Goal: Task Accomplishment & Management: Use online tool/utility

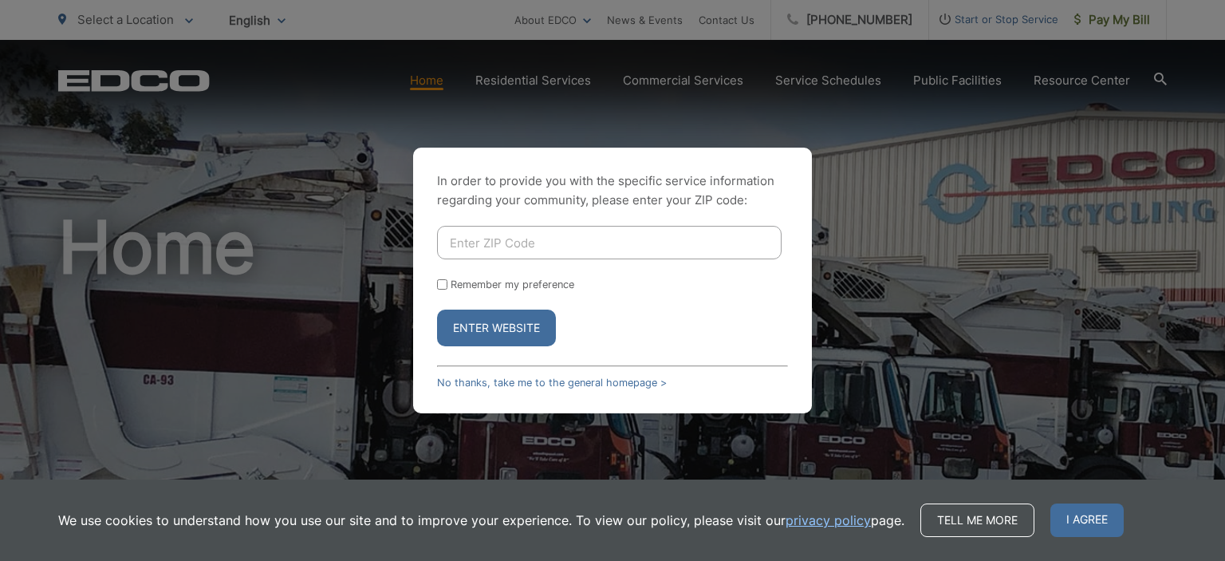
click at [488, 250] on input "Enter ZIP Code" at bounding box center [609, 242] width 344 height 33
type input "91977"
click at [441, 282] on input "Remember my preference" at bounding box center [442, 284] width 10 height 10
checkbox input "true"
click at [479, 321] on button "Enter Website" at bounding box center [496, 327] width 119 height 37
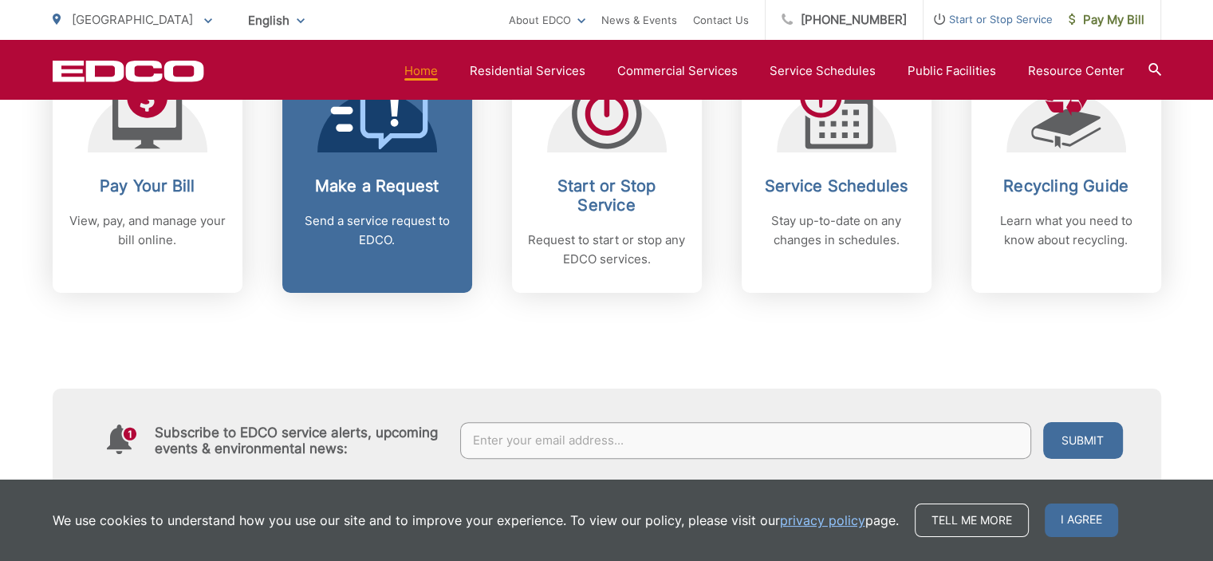
scroll to position [718, 0]
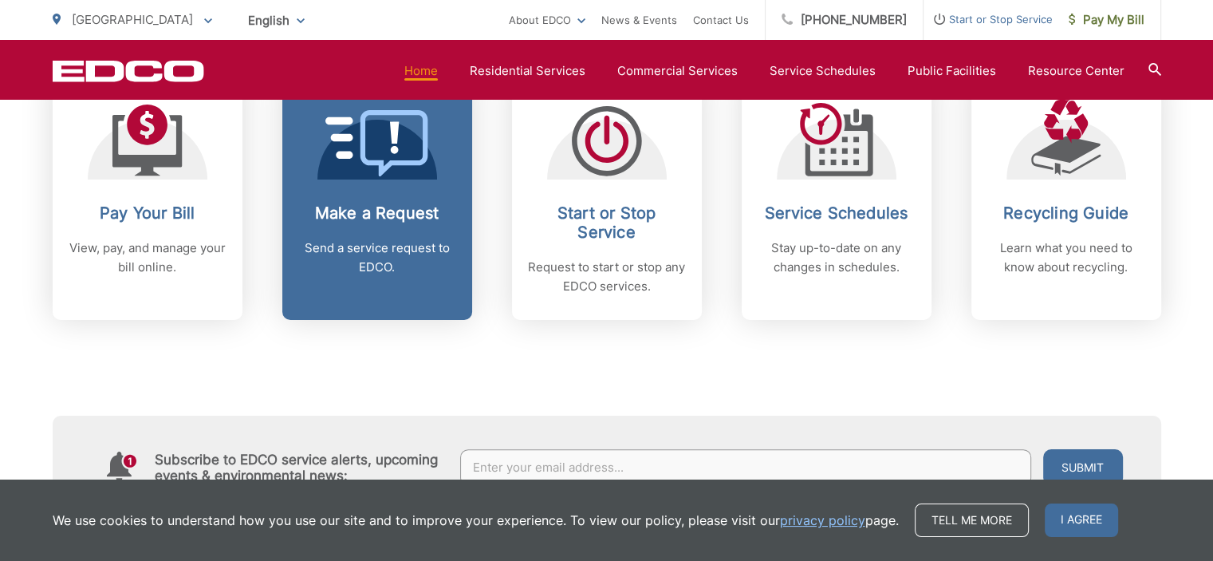
click at [372, 270] on p "Send a service request to EDCO." at bounding box center [377, 257] width 158 height 38
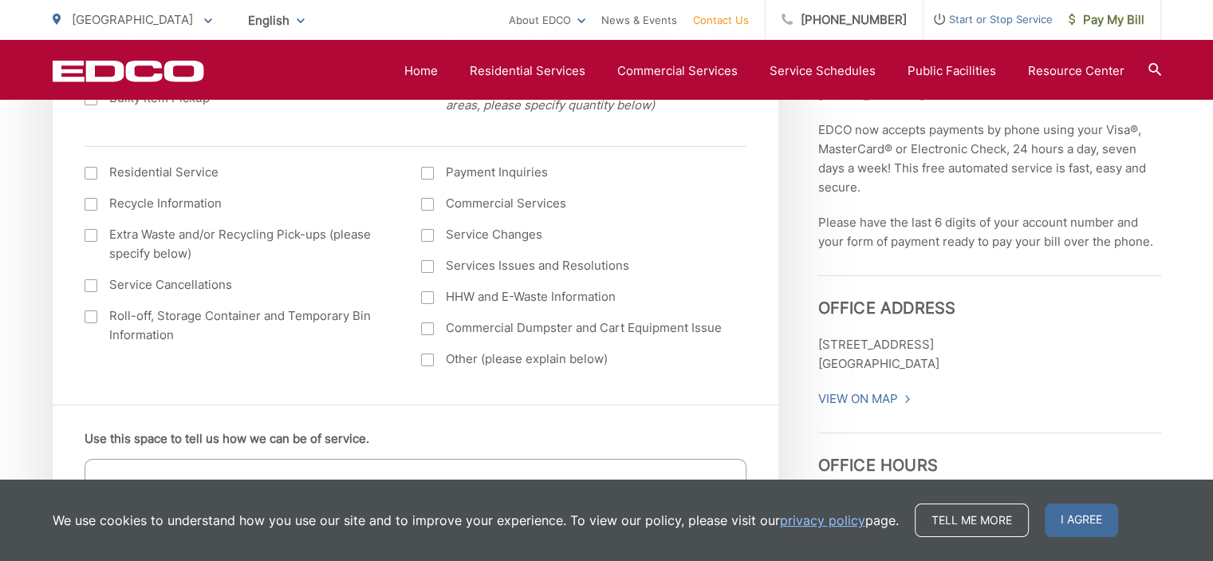
scroll to position [638, 0]
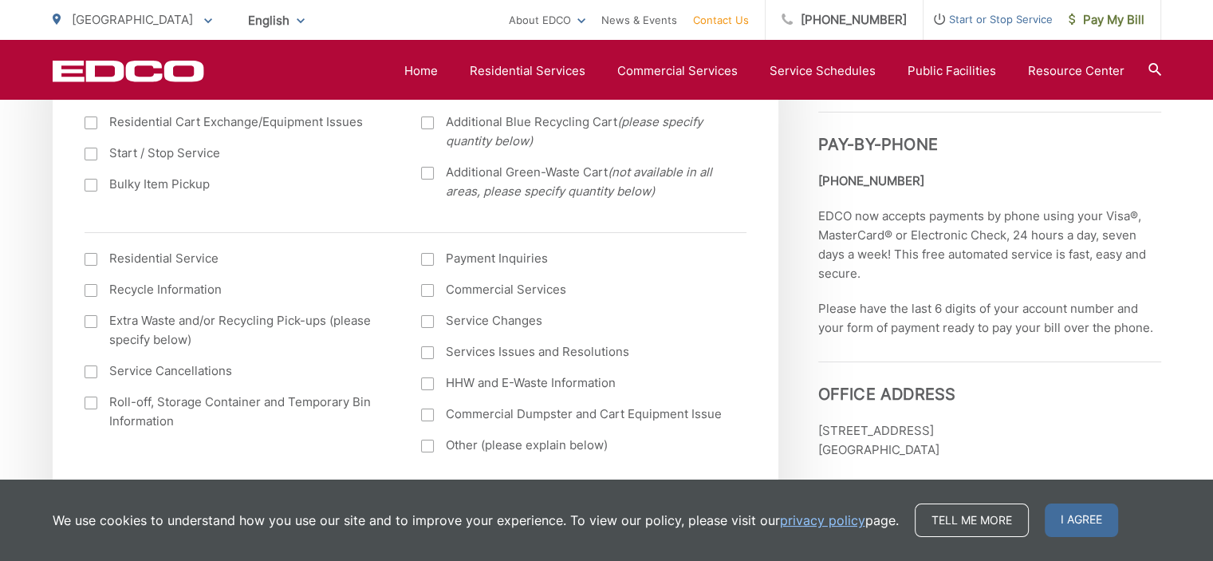
click at [87, 182] on div at bounding box center [91, 185] width 13 height 13
click at [0, 0] on input "Bulky Item Pickup" at bounding box center [0, 0] width 0 height 0
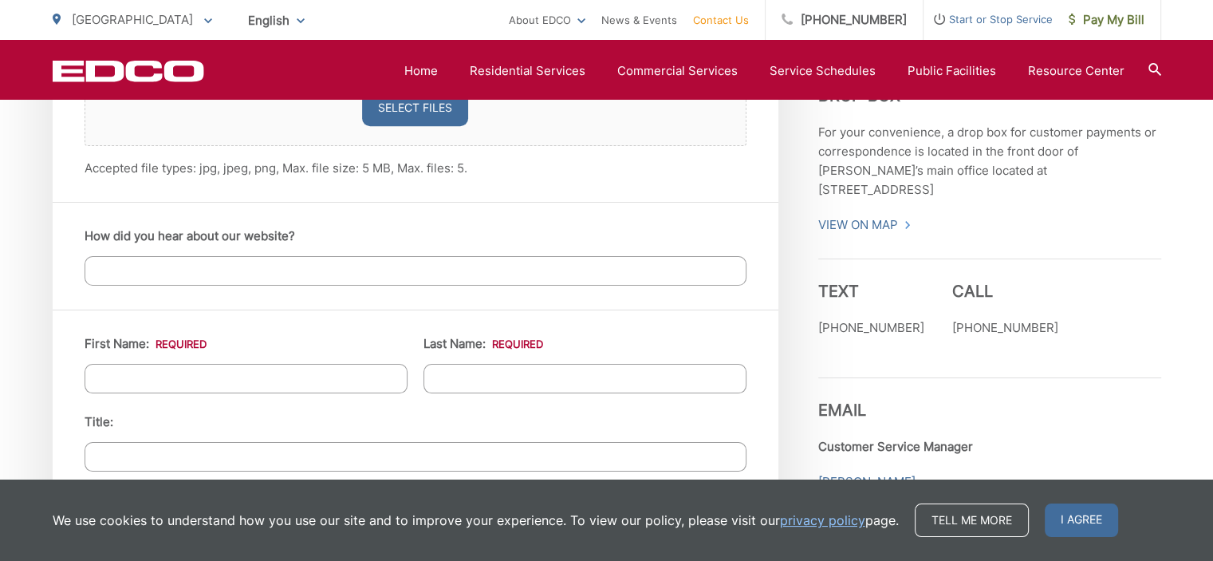
scroll to position [1435, 0]
